Goal: Transaction & Acquisition: Purchase product/service

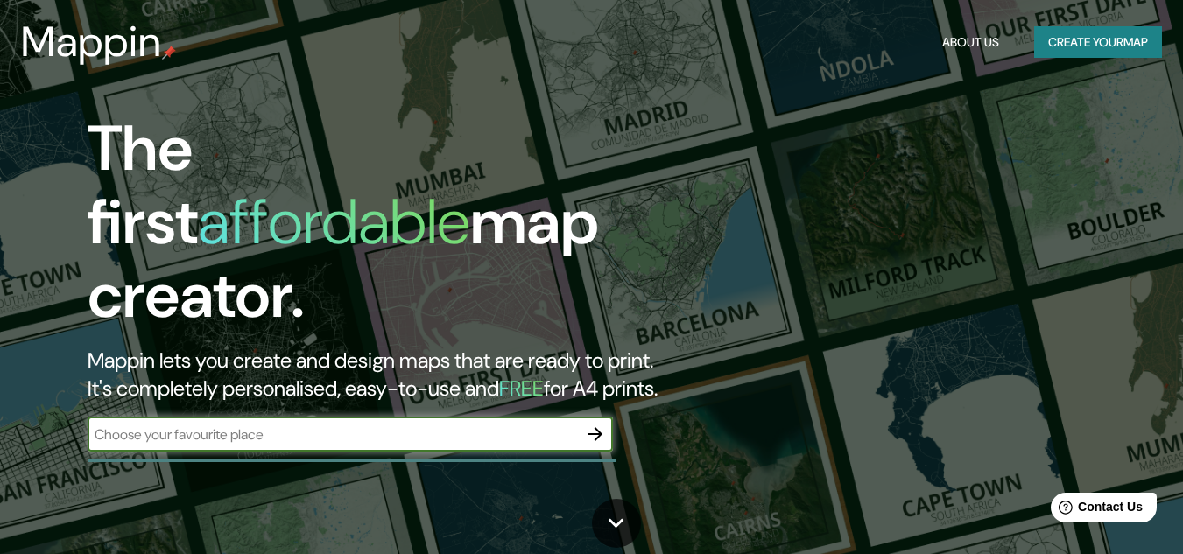
click at [308, 413] on div "The first affordable map creator. Mappin lets you create and design maps that a…" at bounding box center [383, 290] width 710 height 357
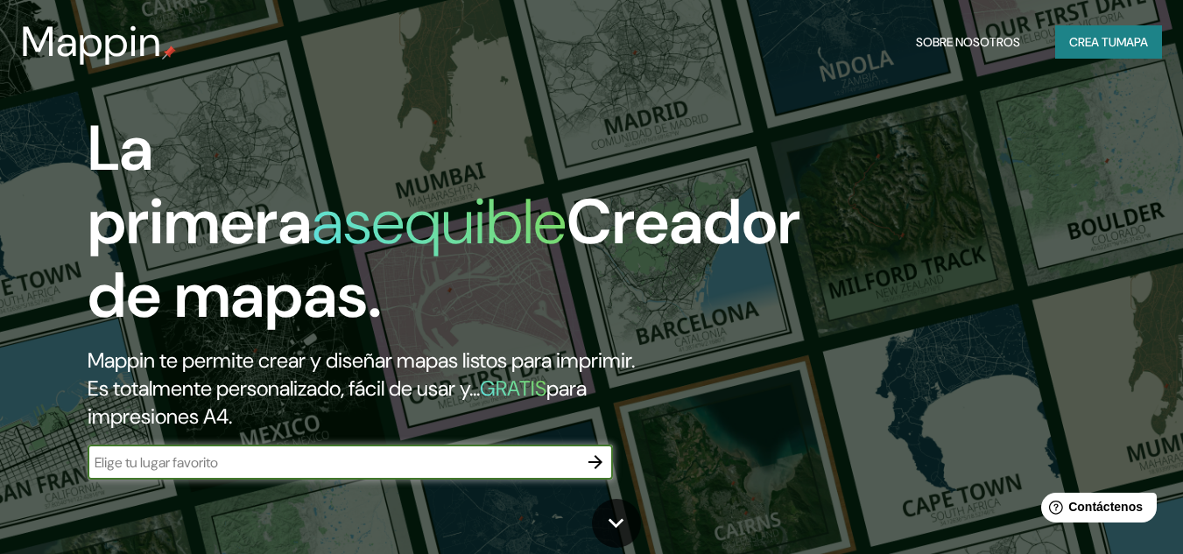
type input "[GEOGRAPHIC_DATA]"
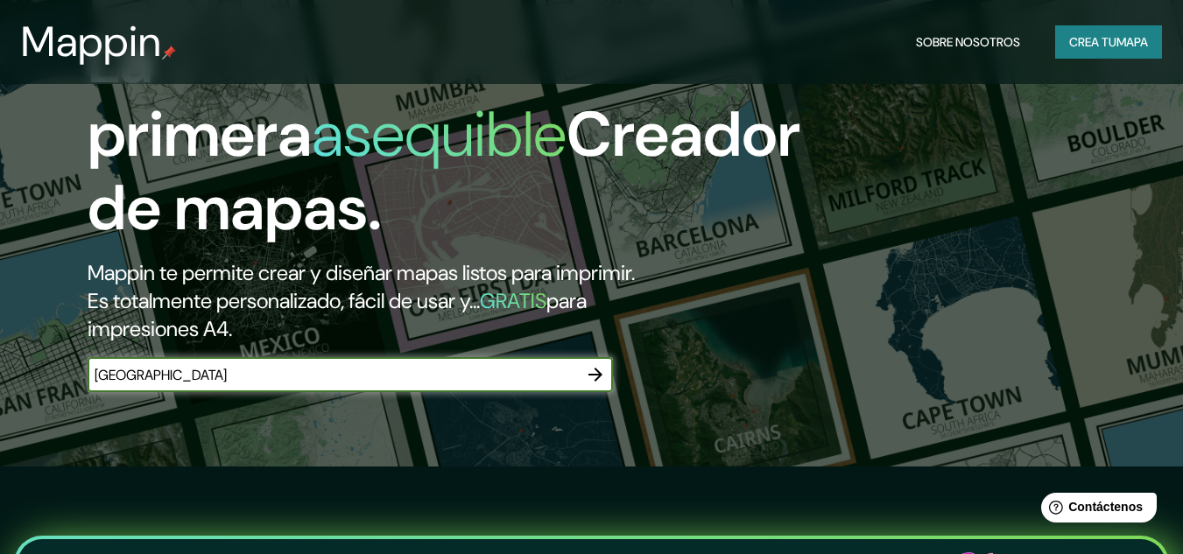
click at [608, 370] on button "button" at bounding box center [595, 374] width 35 height 35
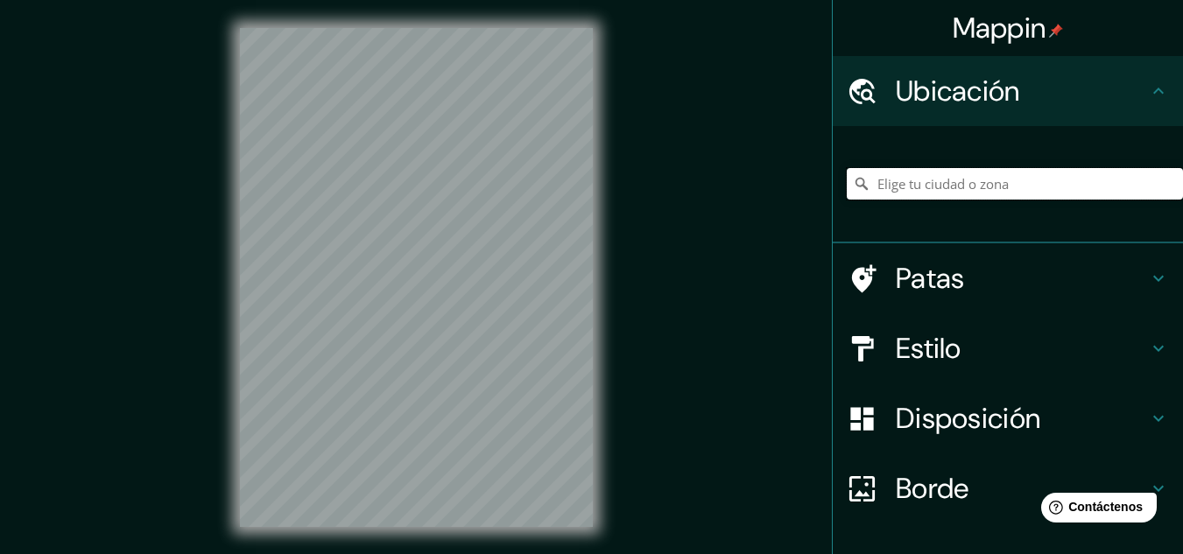
click at [904, 192] on input "Elige tu ciudad o zona" at bounding box center [1015, 184] width 336 height 32
type input "Huanchaco, [GEOGRAPHIC_DATA], [GEOGRAPHIC_DATA]"
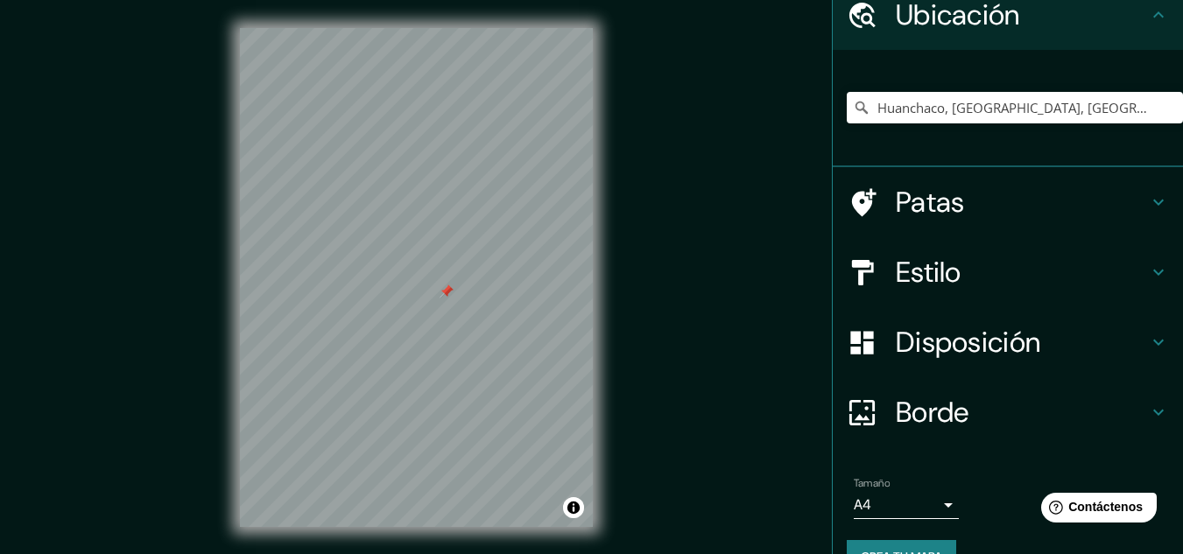
scroll to position [116, 0]
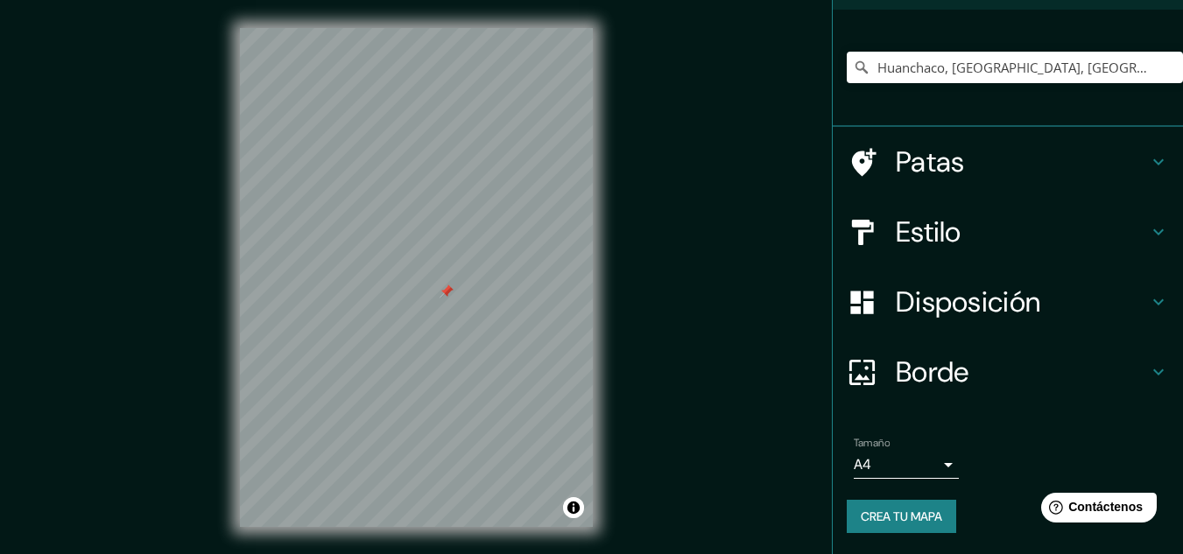
click at [911, 470] on body "Mappin Ubicación Huanchaco, Departamento de La Libertad, Perú No se encontraron…" at bounding box center [591, 277] width 1183 height 554
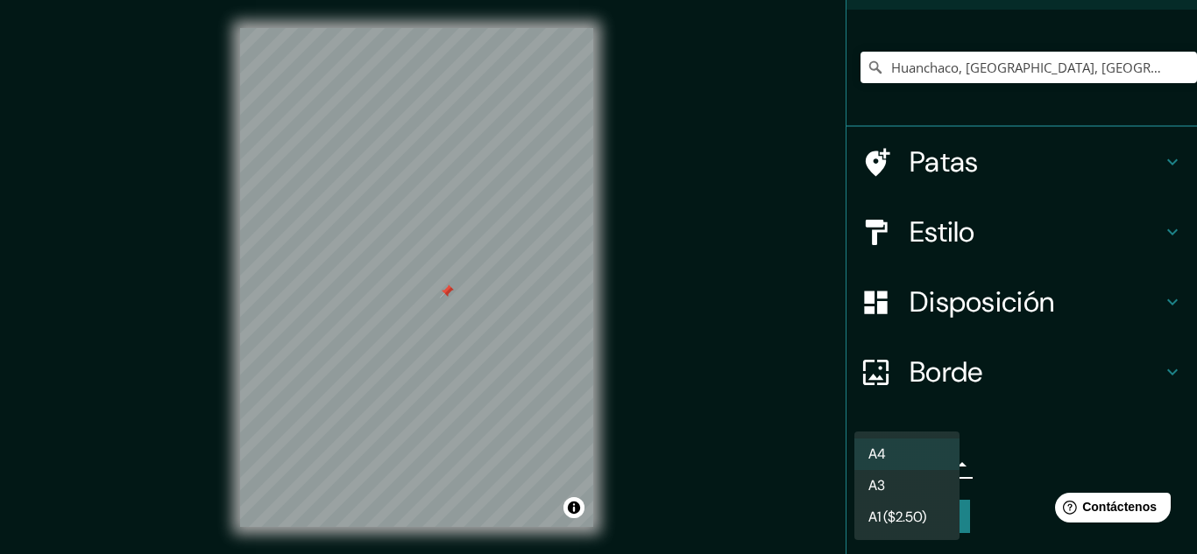
click at [908, 488] on li "A3" at bounding box center [906, 486] width 105 height 32
type input "a4"
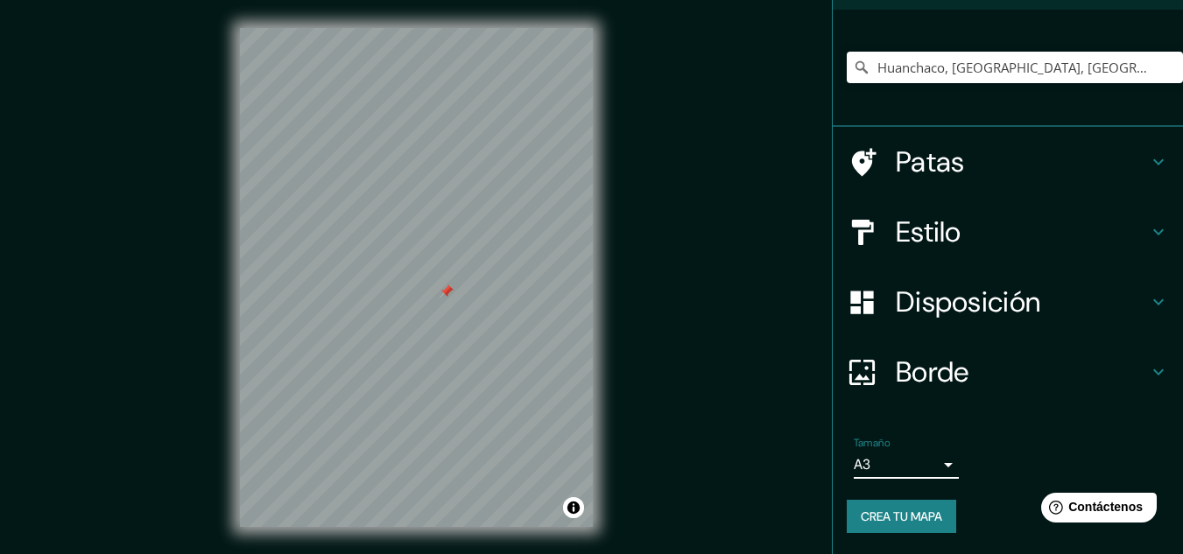
click at [900, 456] on body "Mappin Ubicación Huanchaco, Departamento de La Libertad, Perú No se encontraron…" at bounding box center [591, 277] width 1183 height 554
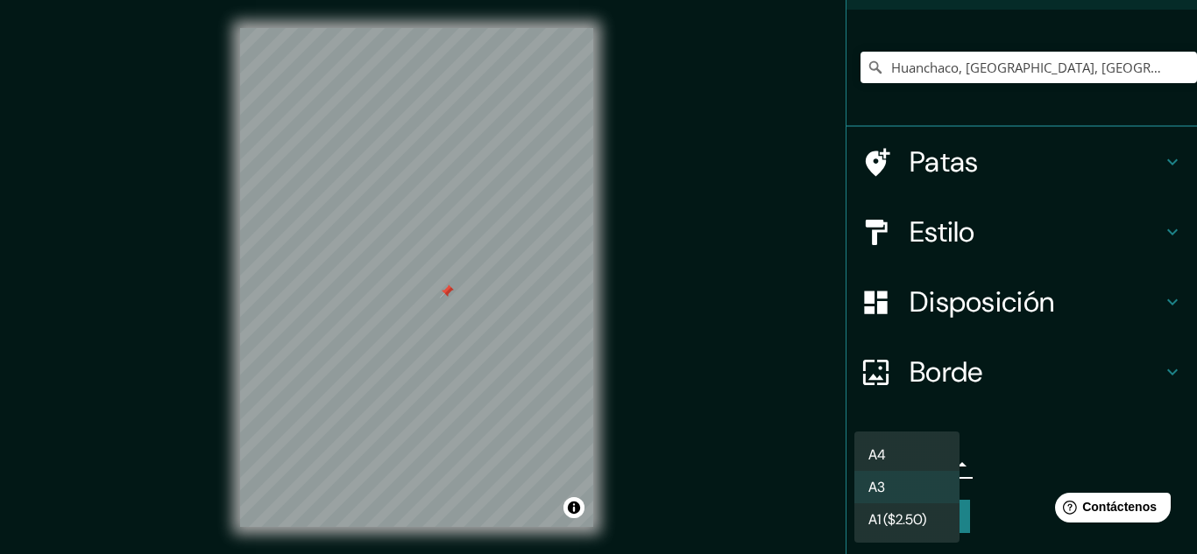
click at [1000, 458] on div at bounding box center [598, 277] width 1197 height 554
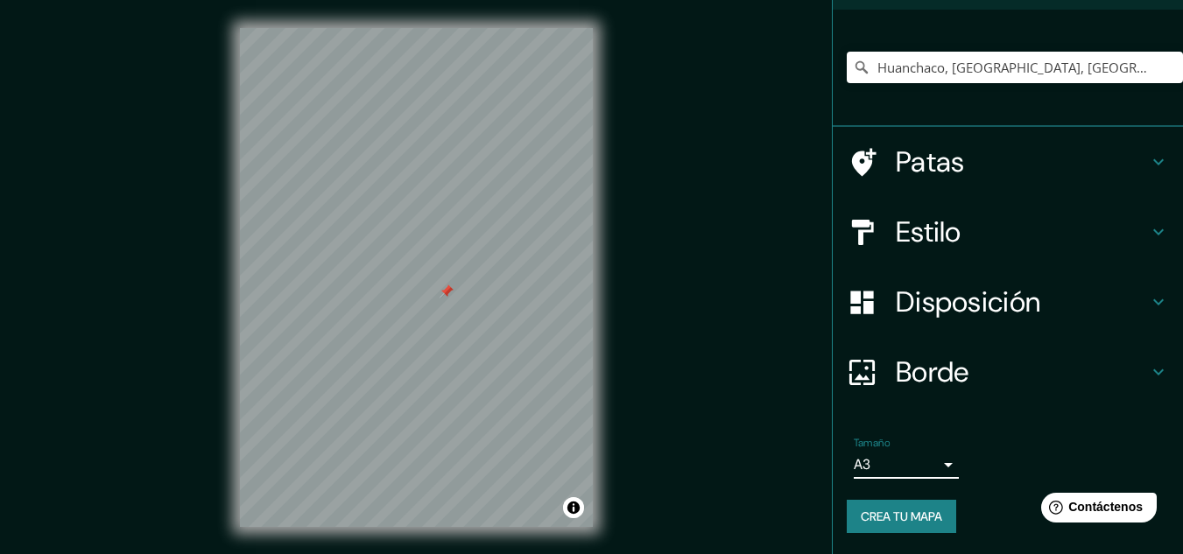
click at [925, 518] on font "Crea tu mapa" at bounding box center [901, 517] width 81 height 16
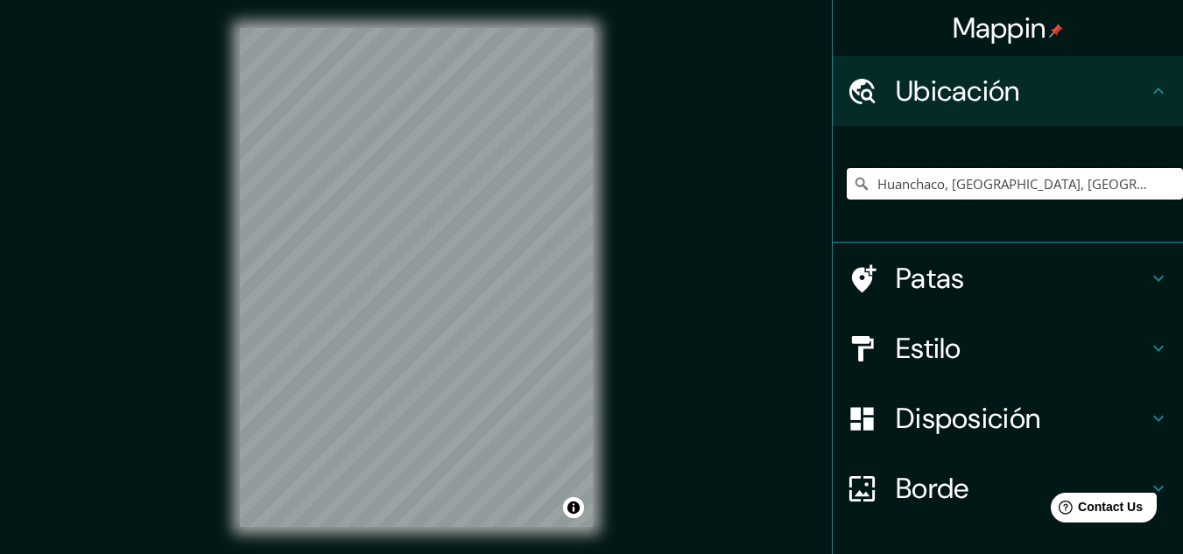
click at [926, 185] on input "Huanchaco, Departamento de La Libertad, Perú" at bounding box center [1015, 184] width 336 height 32
click at [1058, 194] on input "Huanchaco, Departamento de La Libertad, Perú" at bounding box center [1015, 184] width 336 height 32
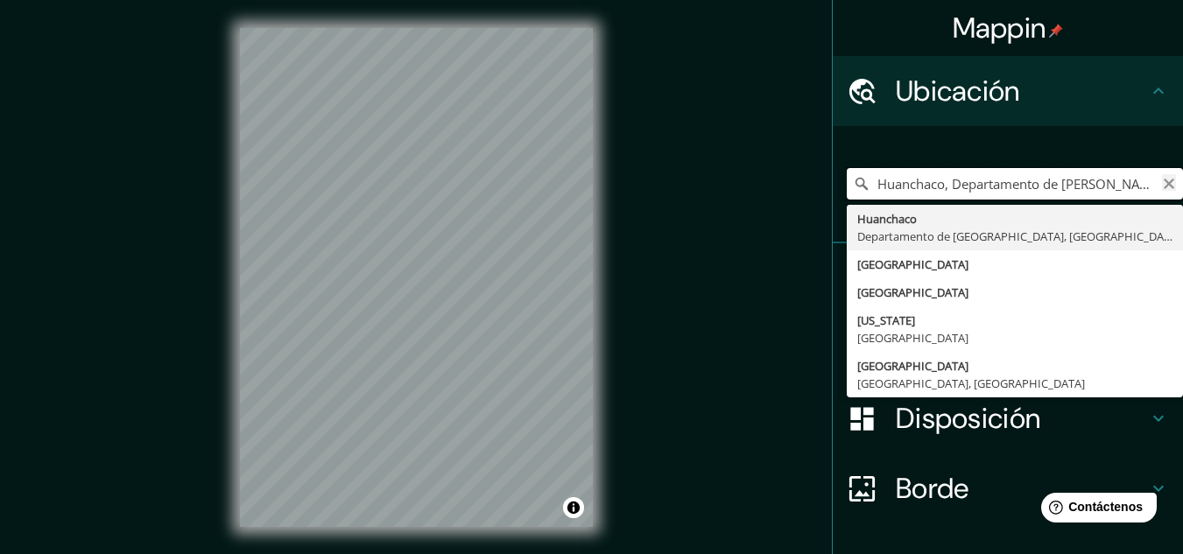
type input "Huanchaco, Departamento de Lhuana Libertad, Perú"
click at [1164, 183] on icon "Claro" at bounding box center [1169, 184] width 11 height 11
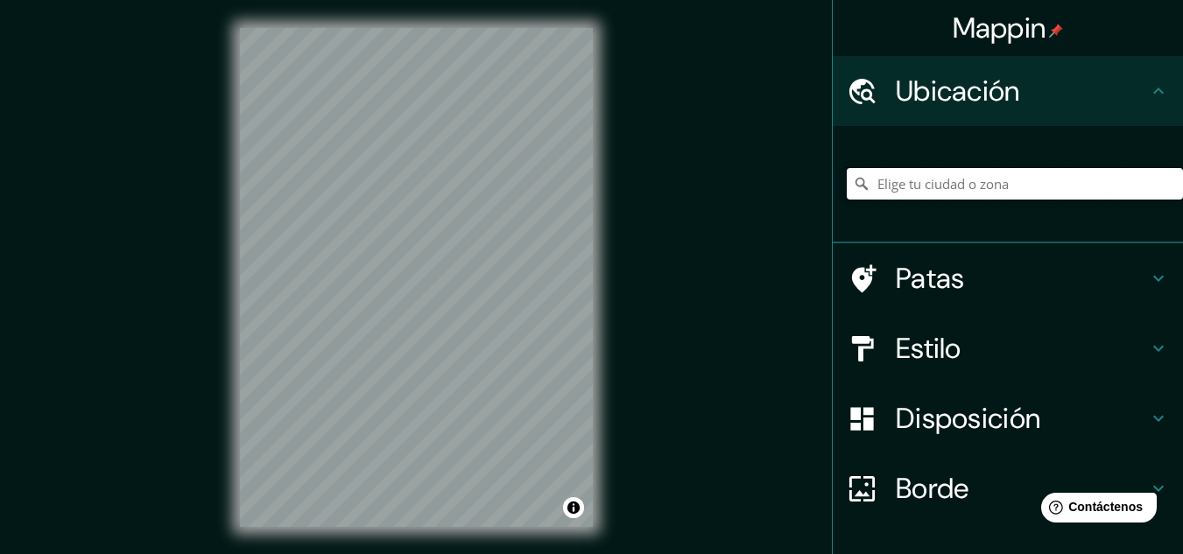
click at [1125, 179] on input "Elige tu ciudad o zona" at bounding box center [1015, 184] width 336 height 32
click at [1055, 194] on input "Elige tu ciudad o zona" at bounding box center [1015, 184] width 336 height 32
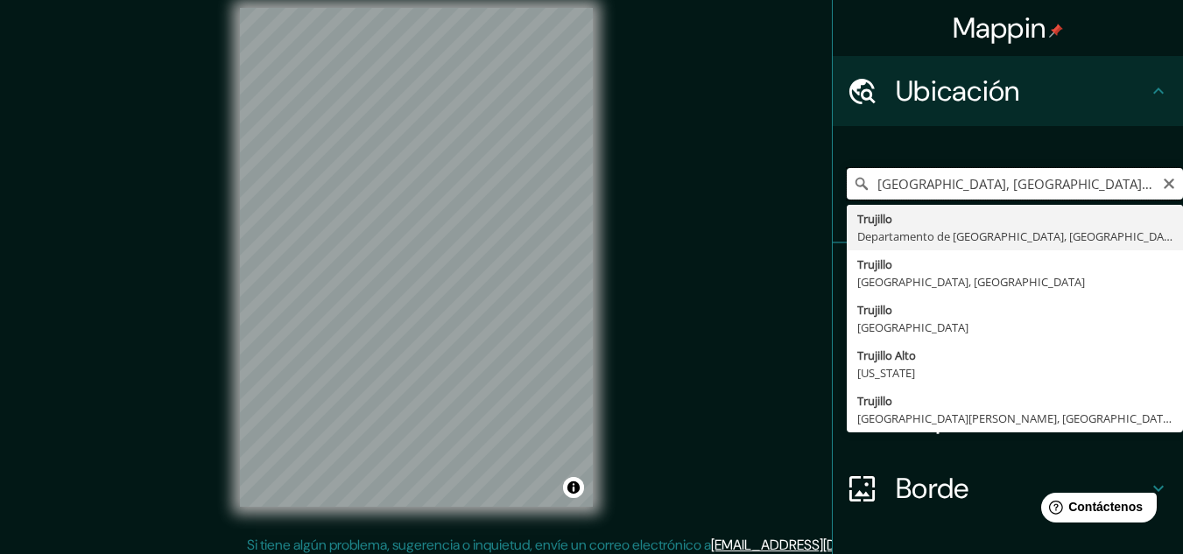
scroll to position [29, 0]
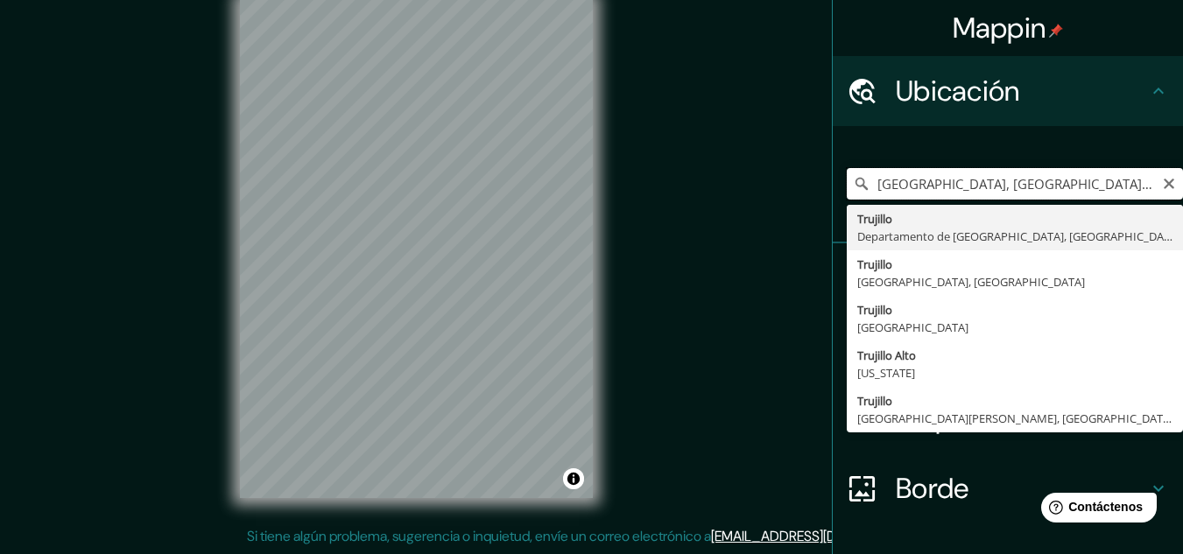
type input "Trujillo, Departamento de La Libertad, Perú"
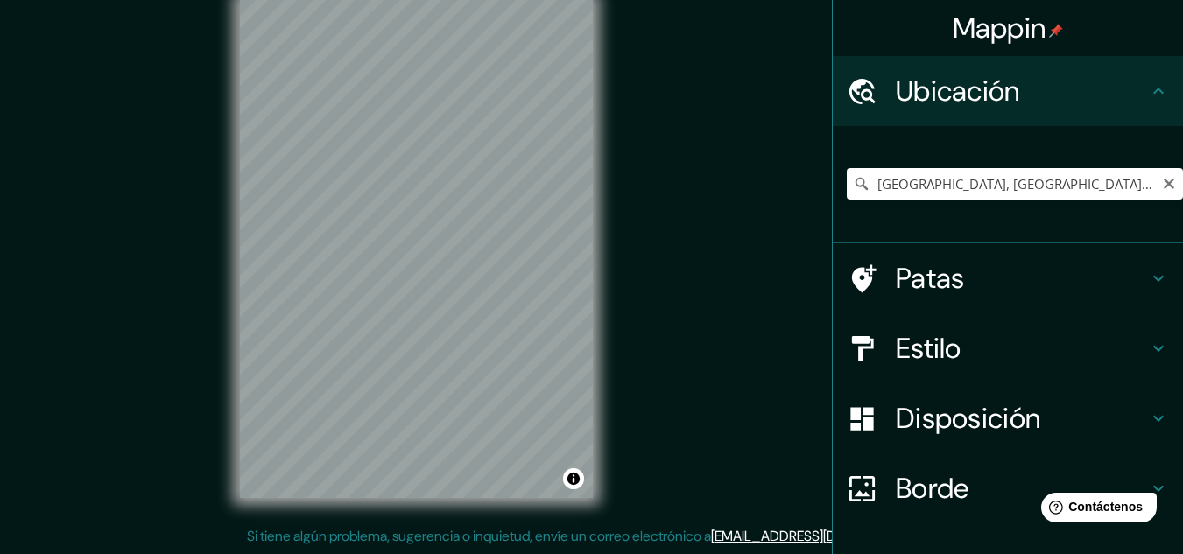
click at [599, 410] on div "© Mapbox © OpenStreetMap Mejorar este mapa" at bounding box center [416, 248] width 409 height 555
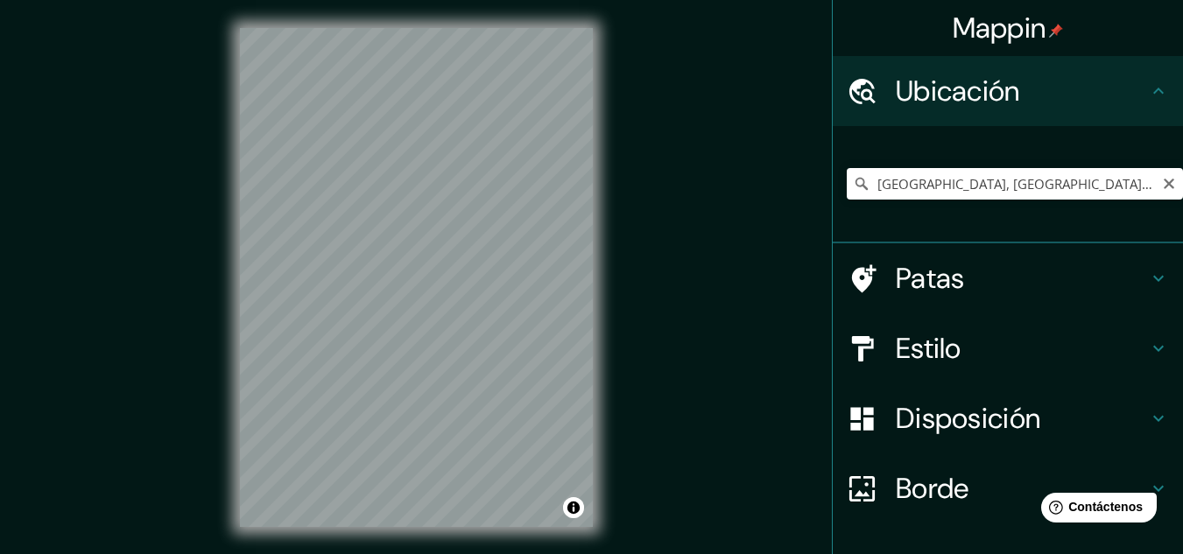
scroll to position [116, 0]
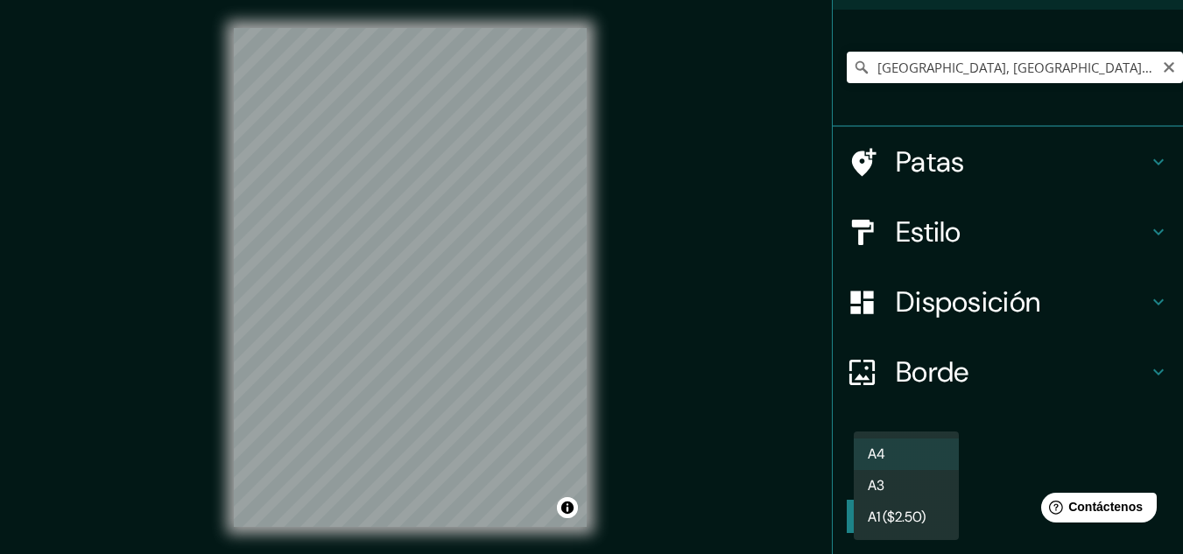
click at [910, 471] on body "Mappin Ubicación Trujillo, Departamento de La Libertad, Perú Trujillo Departame…" at bounding box center [591, 277] width 1183 height 554
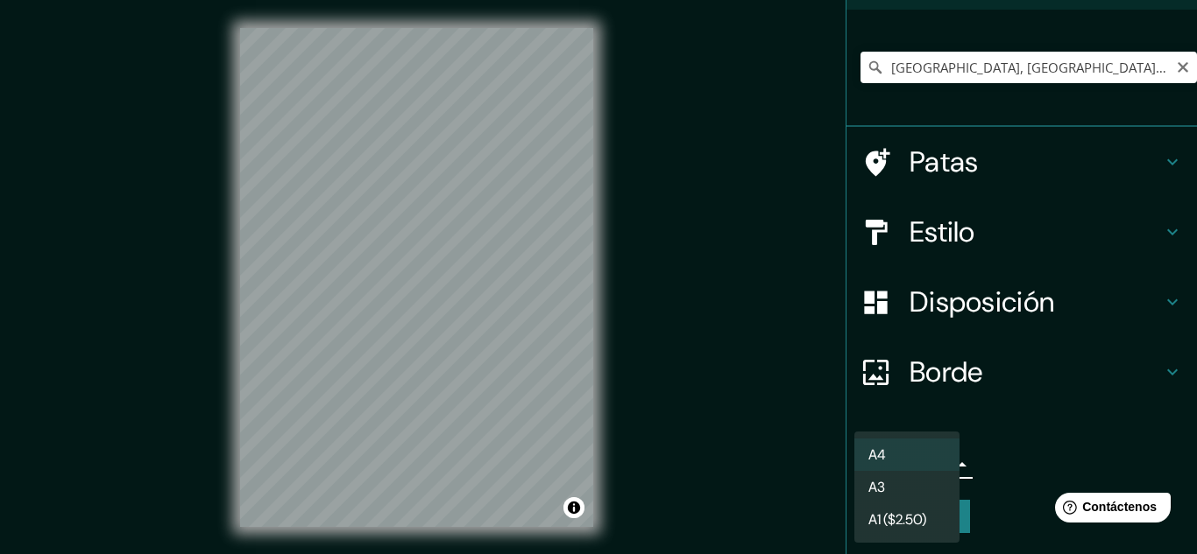
click at [899, 484] on li "A3" at bounding box center [906, 487] width 105 height 32
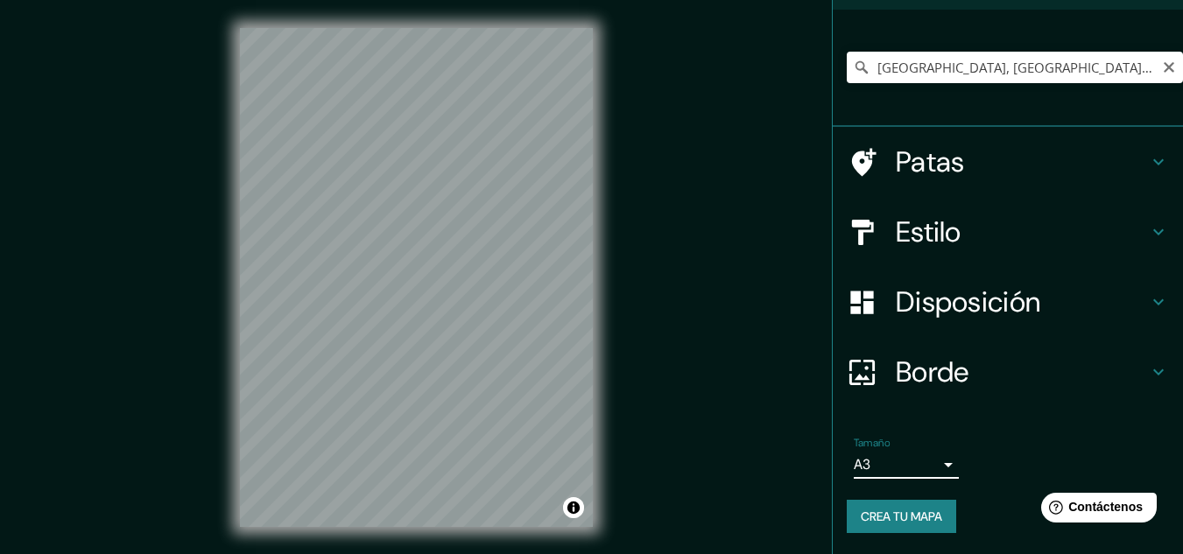
click at [906, 512] on font "Crea tu mapa" at bounding box center [901, 517] width 81 height 16
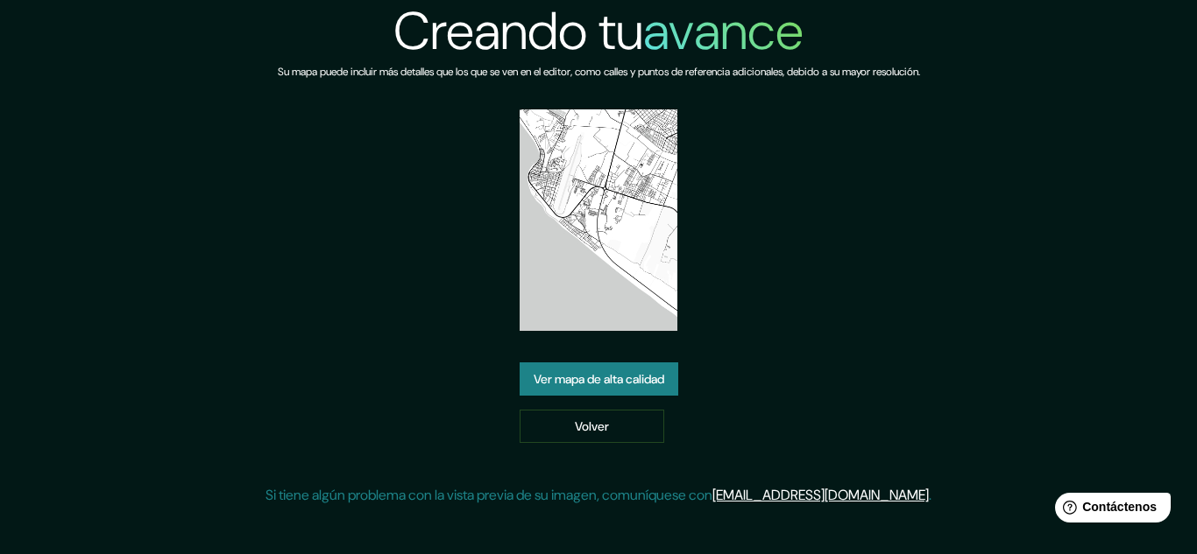
click at [625, 371] on font "Ver mapa de alta calidad" at bounding box center [598, 379] width 131 height 16
